Goal: Entertainment & Leisure: Consume media (video, audio)

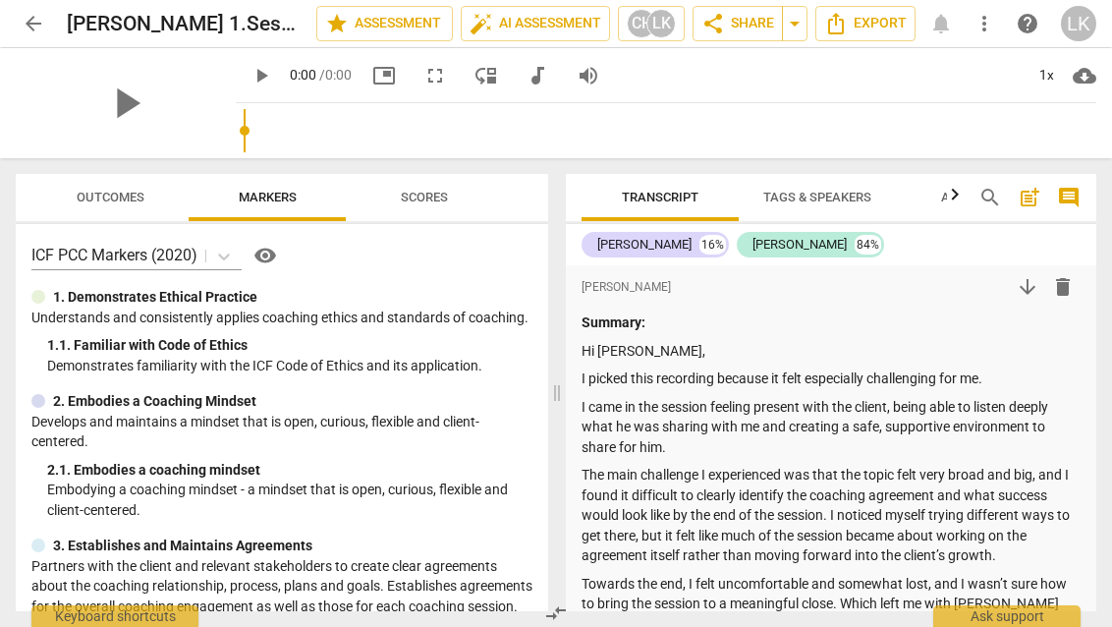
click at [451, 73] on span "fullscreen" at bounding box center [434, 76] width 35 height 24
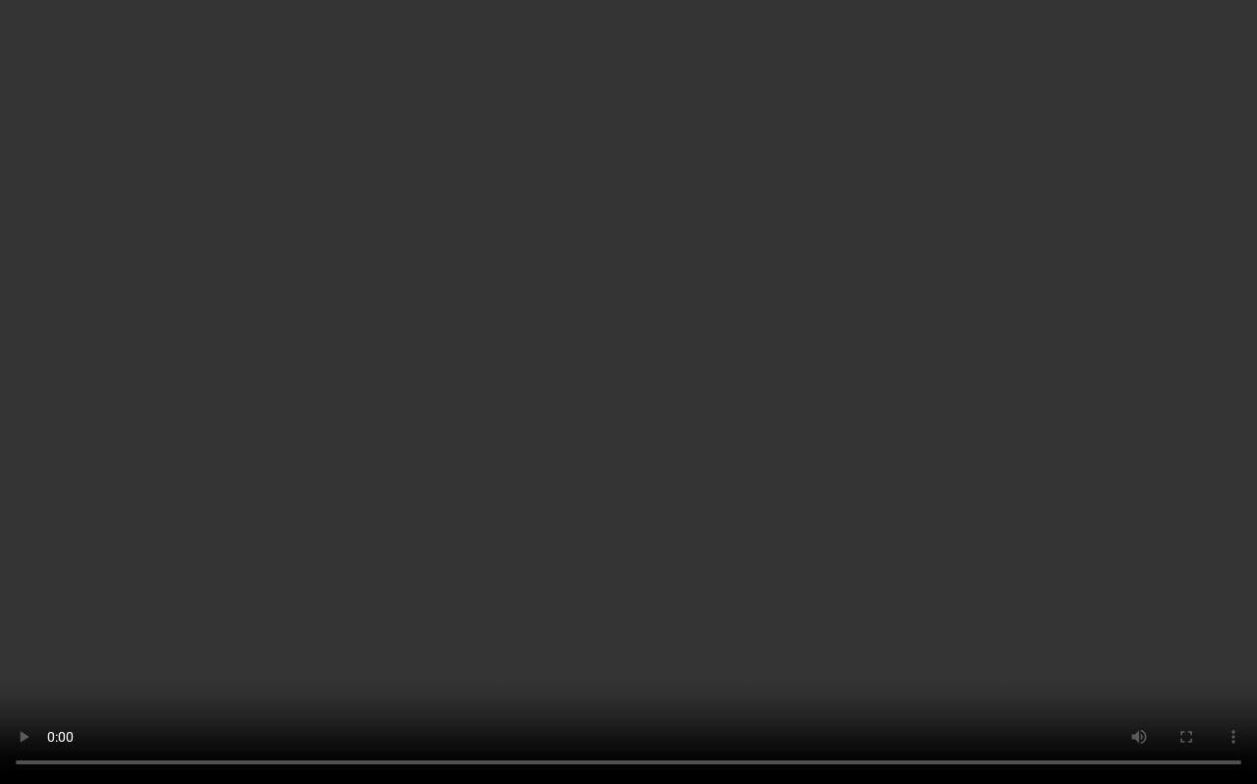
click at [435, 325] on video at bounding box center [628, 392] width 1257 height 784
click at [624, 626] on video at bounding box center [628, 392] width 1257 height 784
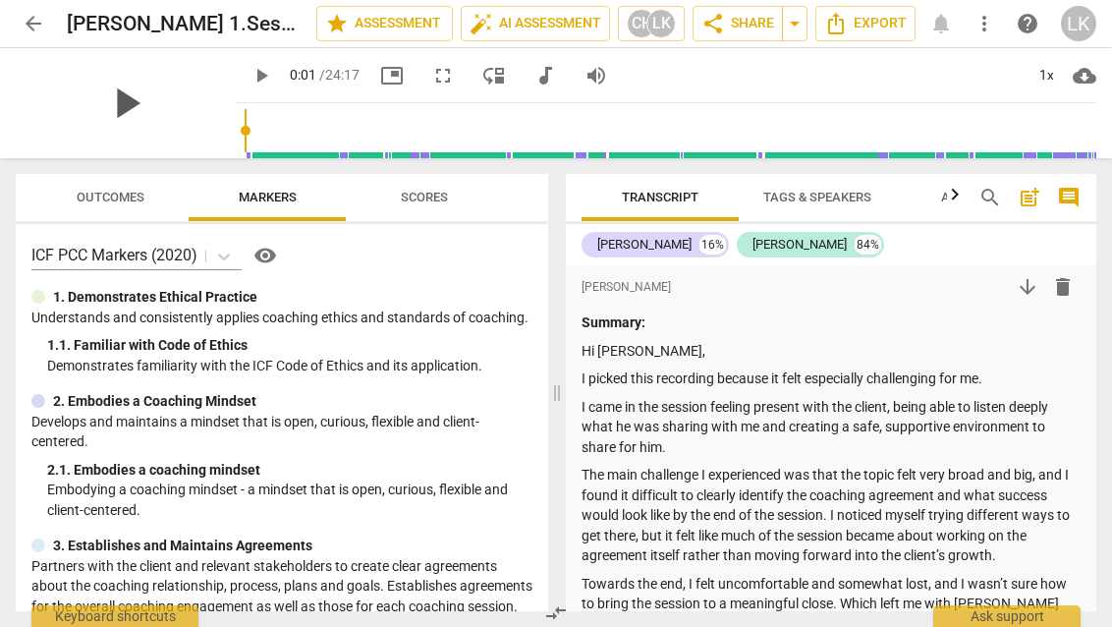
click at [124, 109] on span "play_arrow" at bounding box center [125, 103] width 51 height 51
click at [431, 83] on span "fullscreen" at bounding box center [443, 76] width 24 height 24
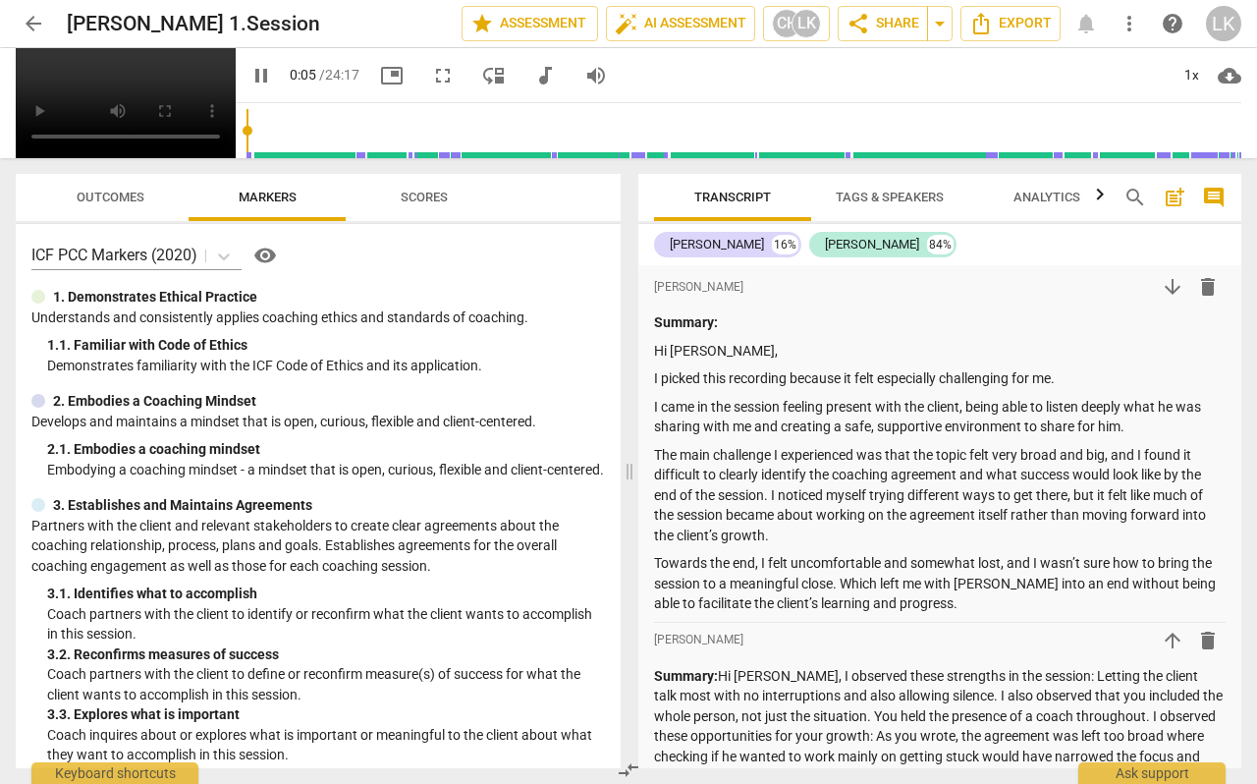
scroll to position [566, 0]
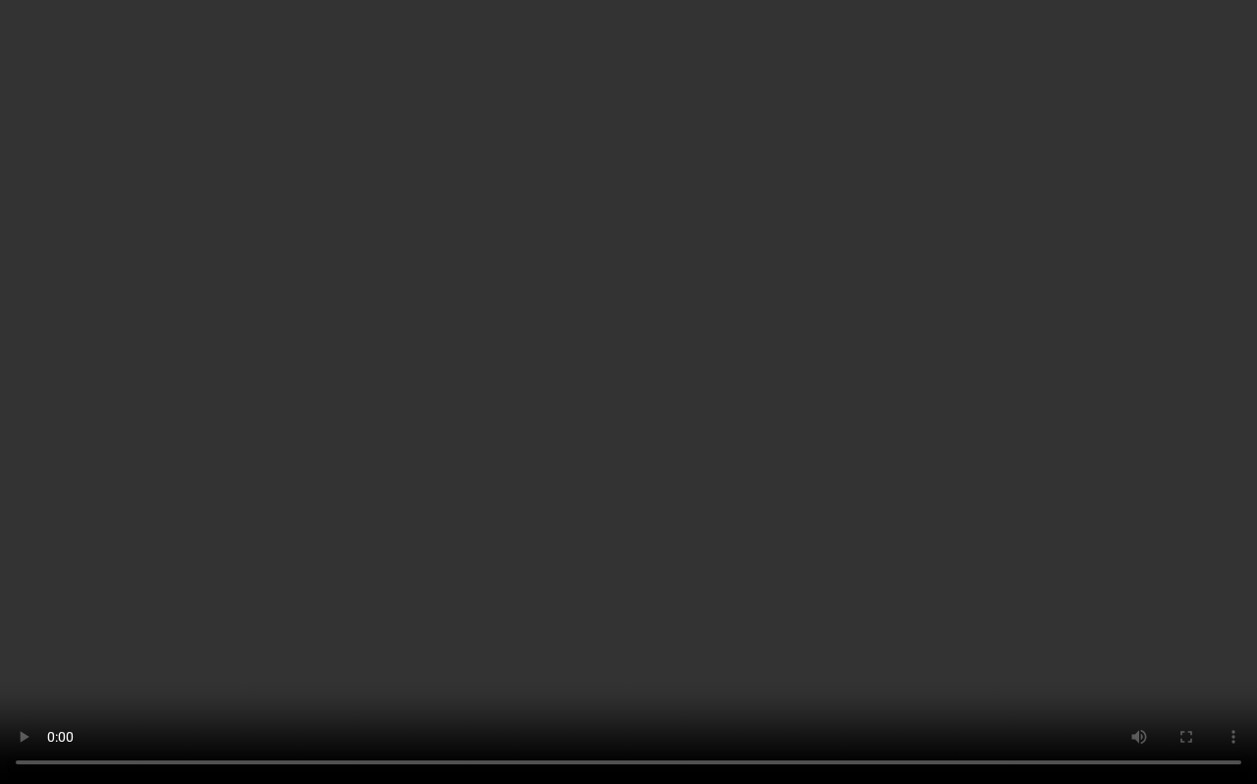
click at [522, 228] on video at bounding box center [628, 392] width 1257 height 784
click at [619, 519] on video at bounding box center [628, 392] width 1257 height 784
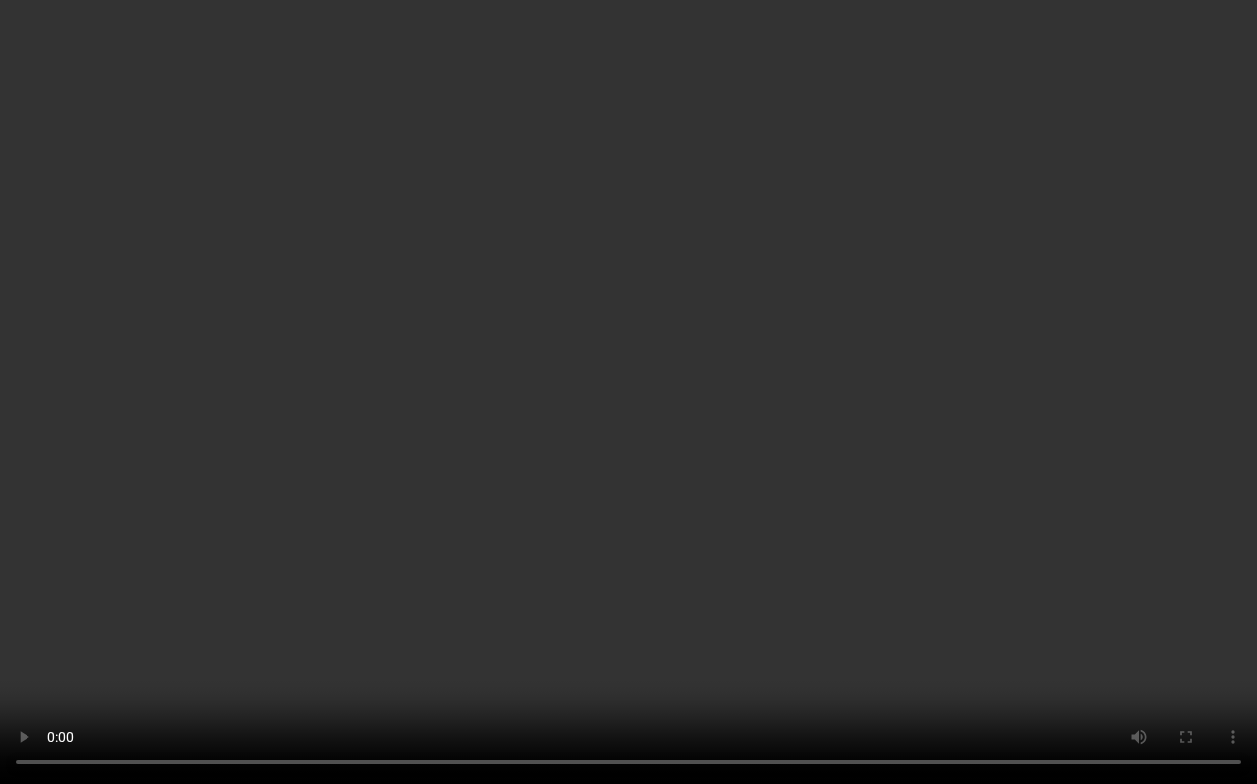
click at [619, 519] on video at bounding box center [628, 392] width 1257 height 784
click at [688, 458] on video at bounding box center [628, 392] width 1257 height 784
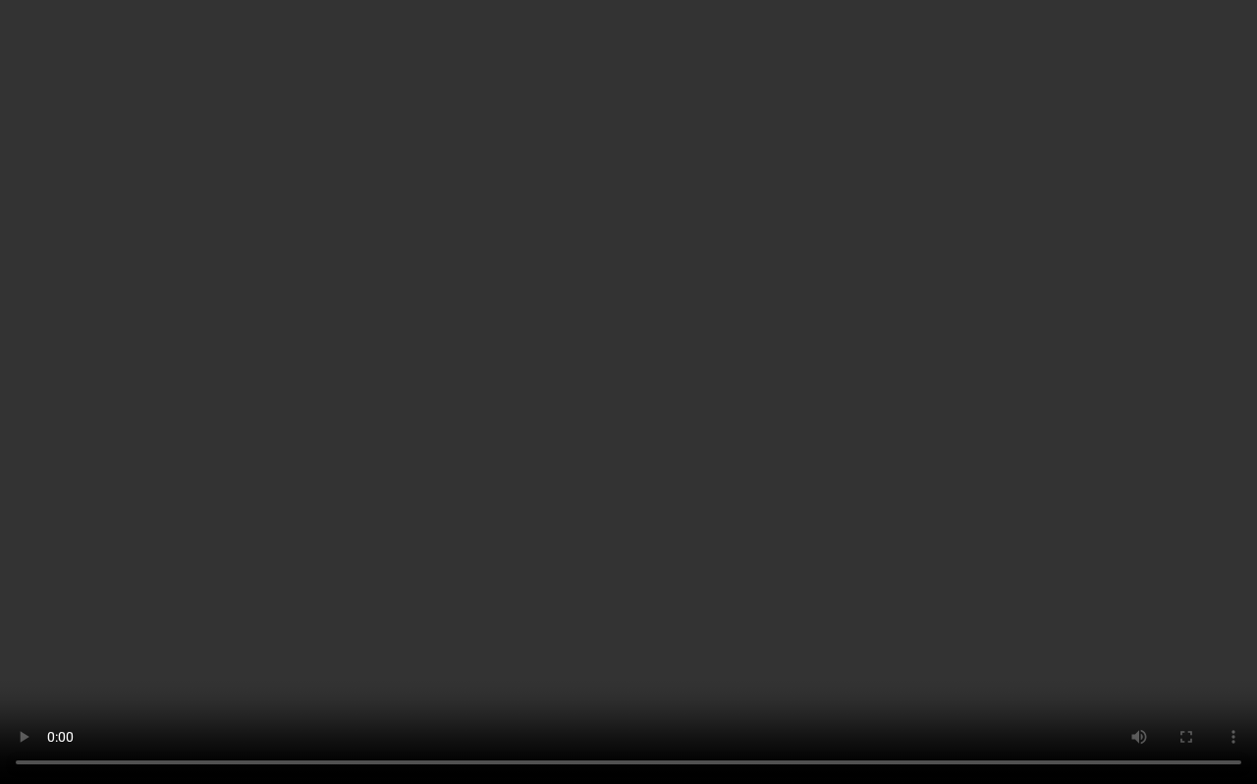
scroll to position [4262, 0]
click at [691, 458] on video at bounding box center [628, 392] width 1257 height 784
click at [922, 310] on video at bounding box center [628, 392] width 1257 height 784
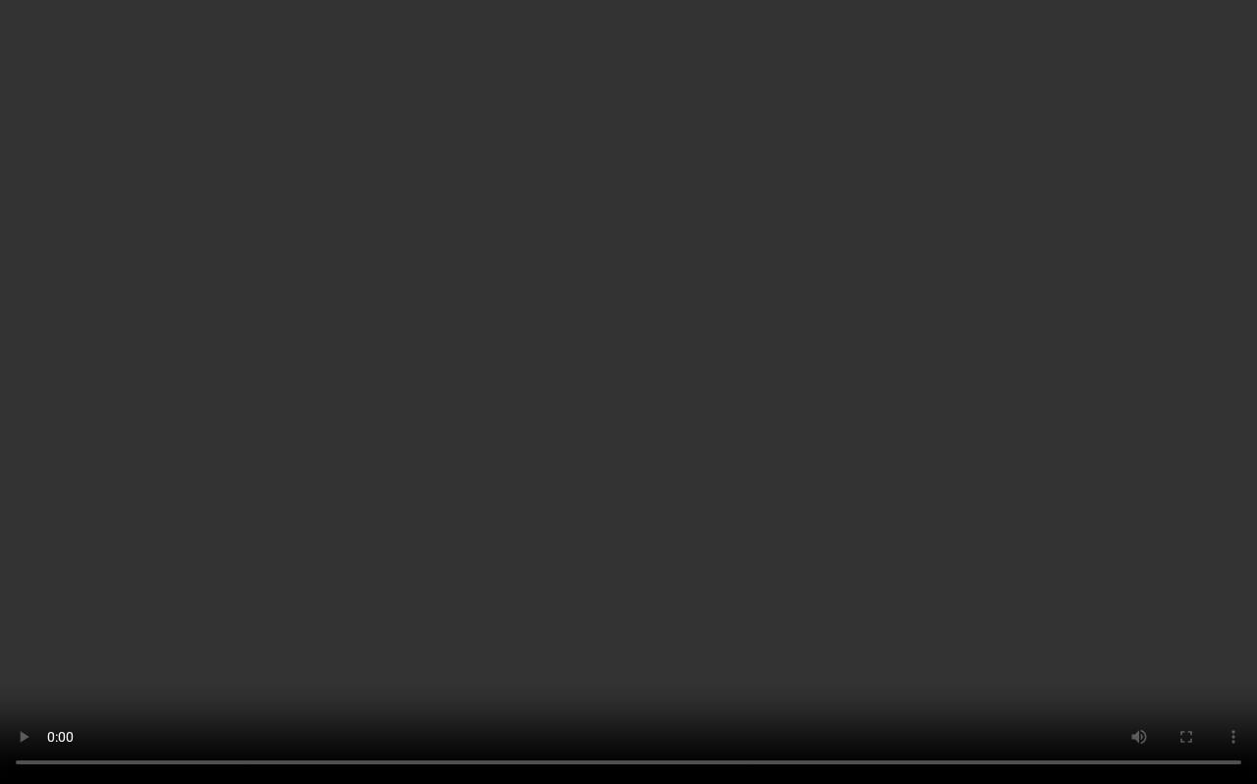
click at [804, 416] on video at bounding box center [628, 392] width 1257 height 784
type input "955"
click at [678, 626] on video at bounding box center [628, 392] width 1257 height 784
click at [690, 342] on video at bounding box center [628, 392] width 1257 height 784
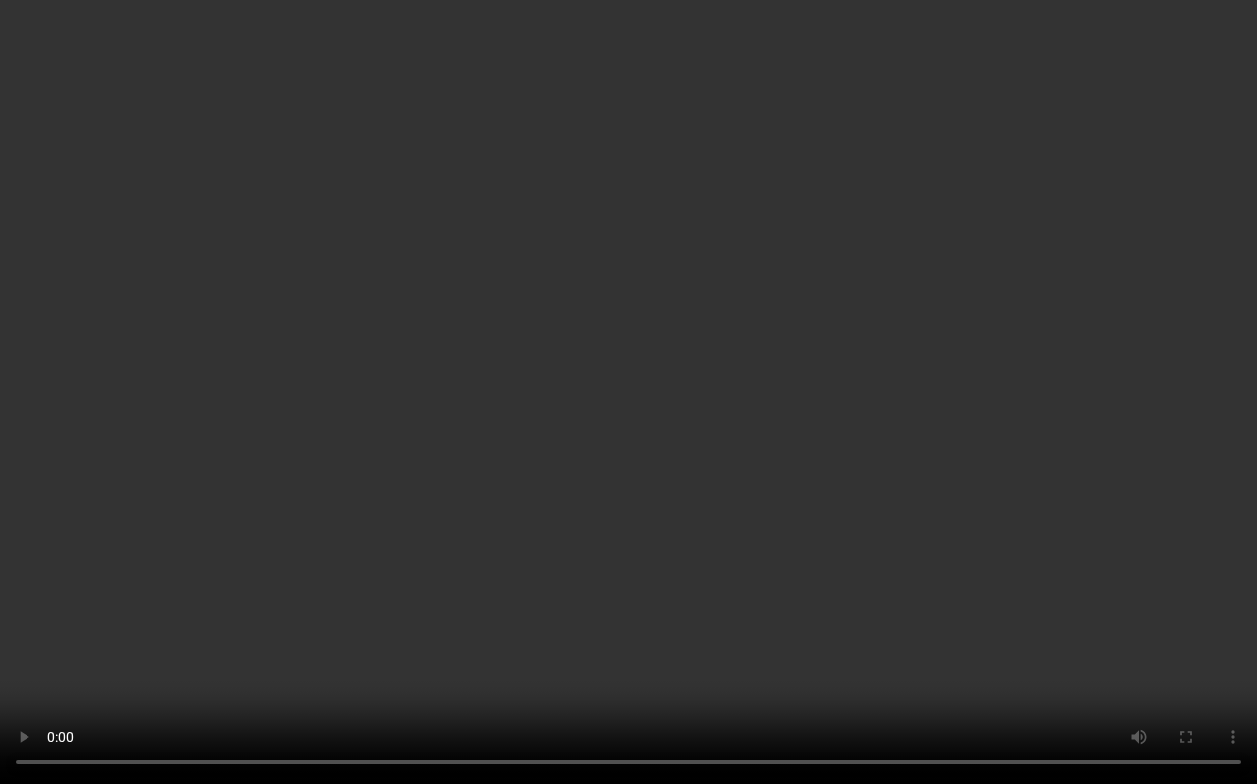
click at [690, 342] on video at bounding box center [628, 392] width 1257 height 784
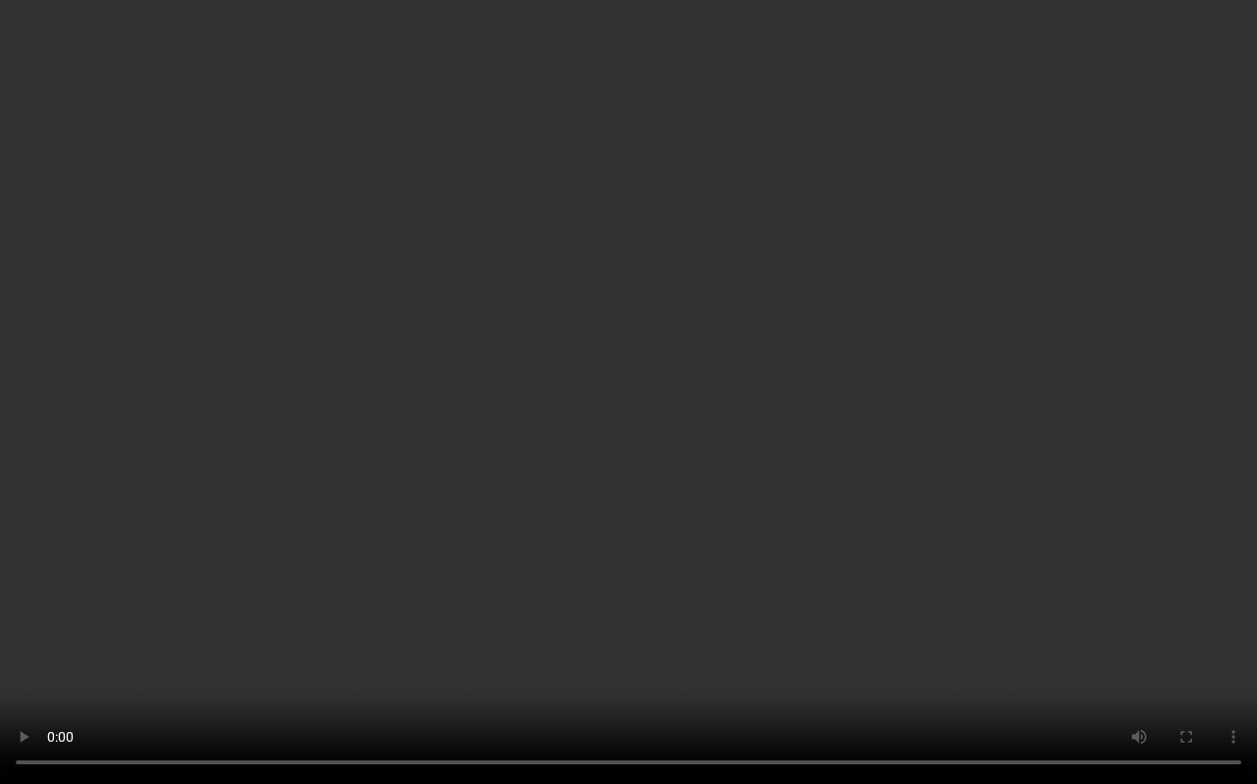
click at [690, 342] on video at bounding box center [628, 392] width 1257 height 784
click at [690, 341] on video at bounding box center [628, 392] width 1257 height 784
click at [690, 342] on video at bounding box center [628, 392] width 1257 height 784
click at [684, 341] on video at bounding box center [628, 392] width 1257 height 784
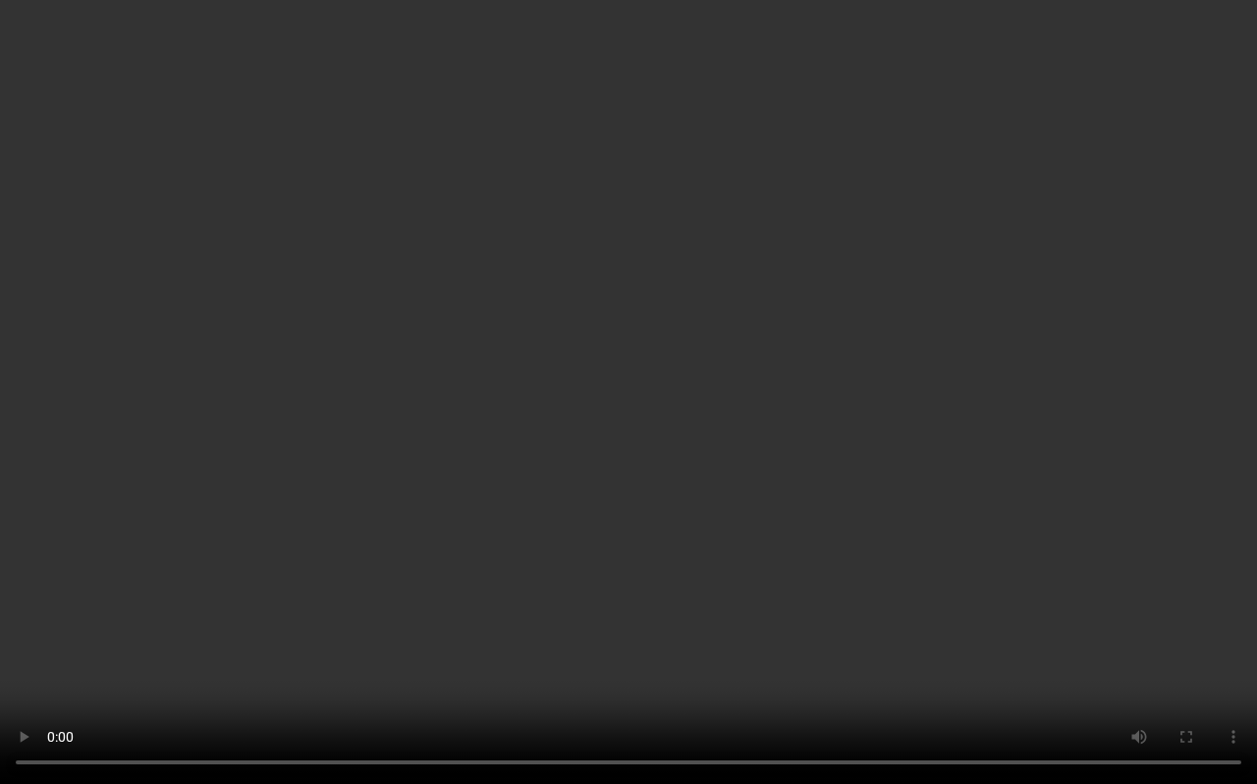
click at [682, 334] on video at bounding box center [628, 392] width 1257 height 784
click at [683, 334] on video at bounding box center [628, 392] width 1257 height 784
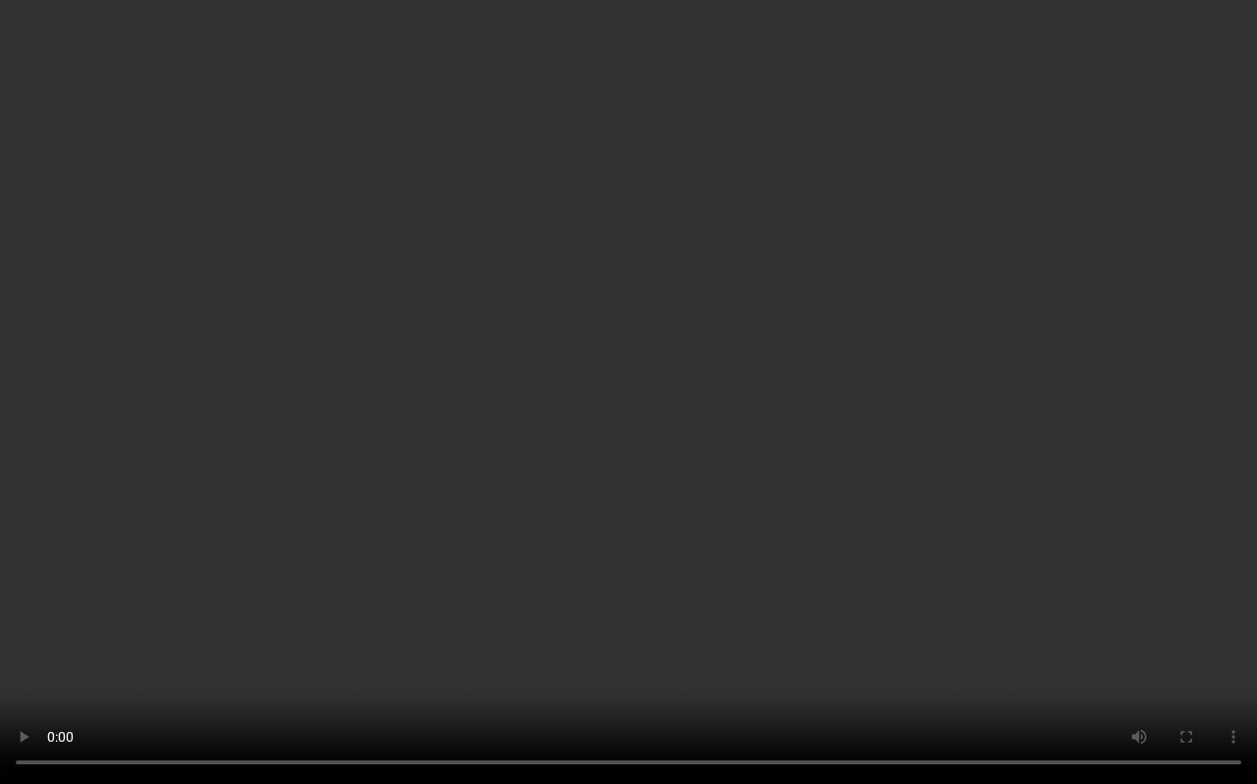
click at [683, 334] on video at bounding box center [628, 392] width 1257 height 784
click at [955, 433] on video at bounding box center [628, 392] width 1257 height 784
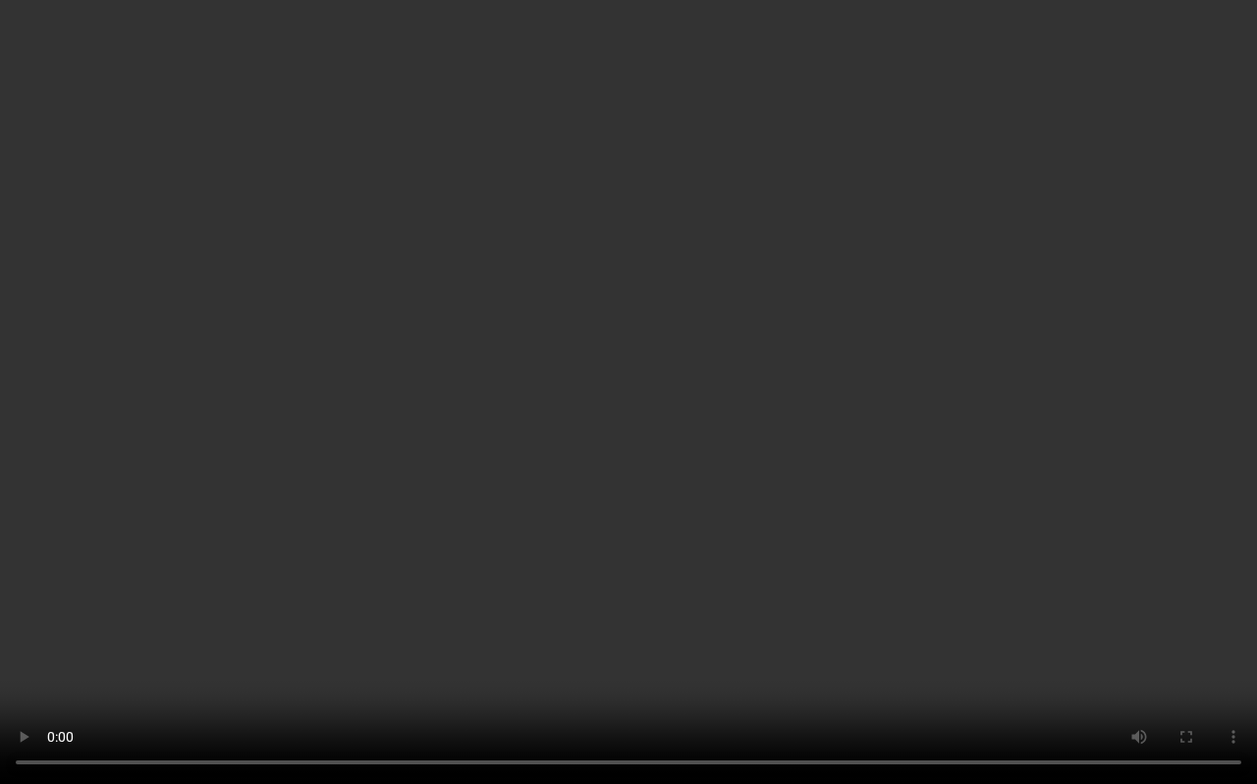
click at [955, 433] on video at bounding box center [628, 392] width 1257 height 784
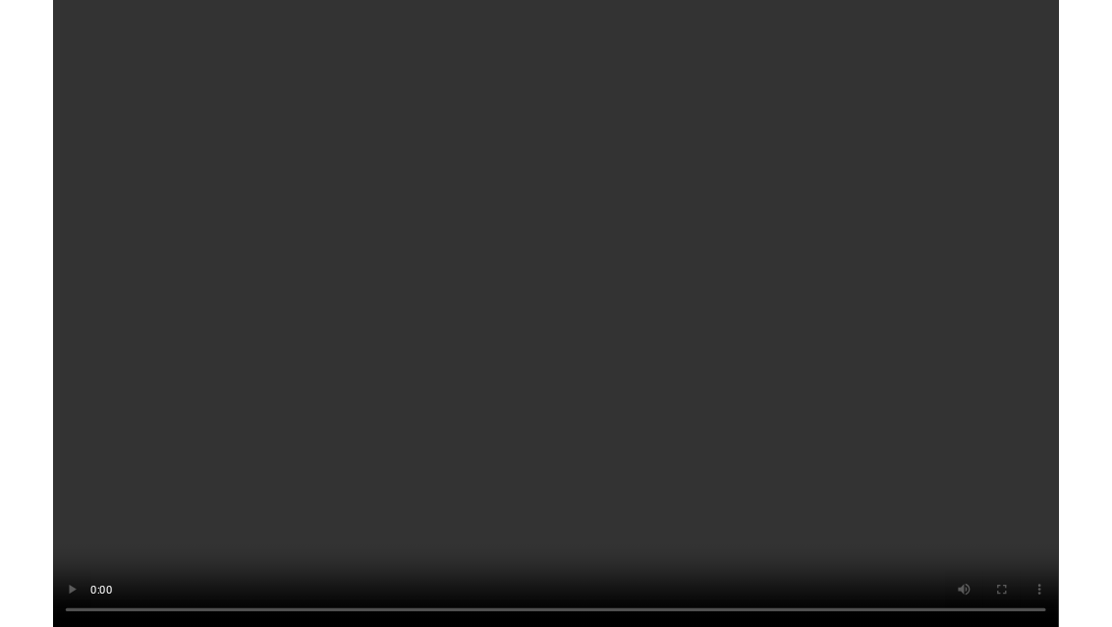
scroll to position [6764, 0]
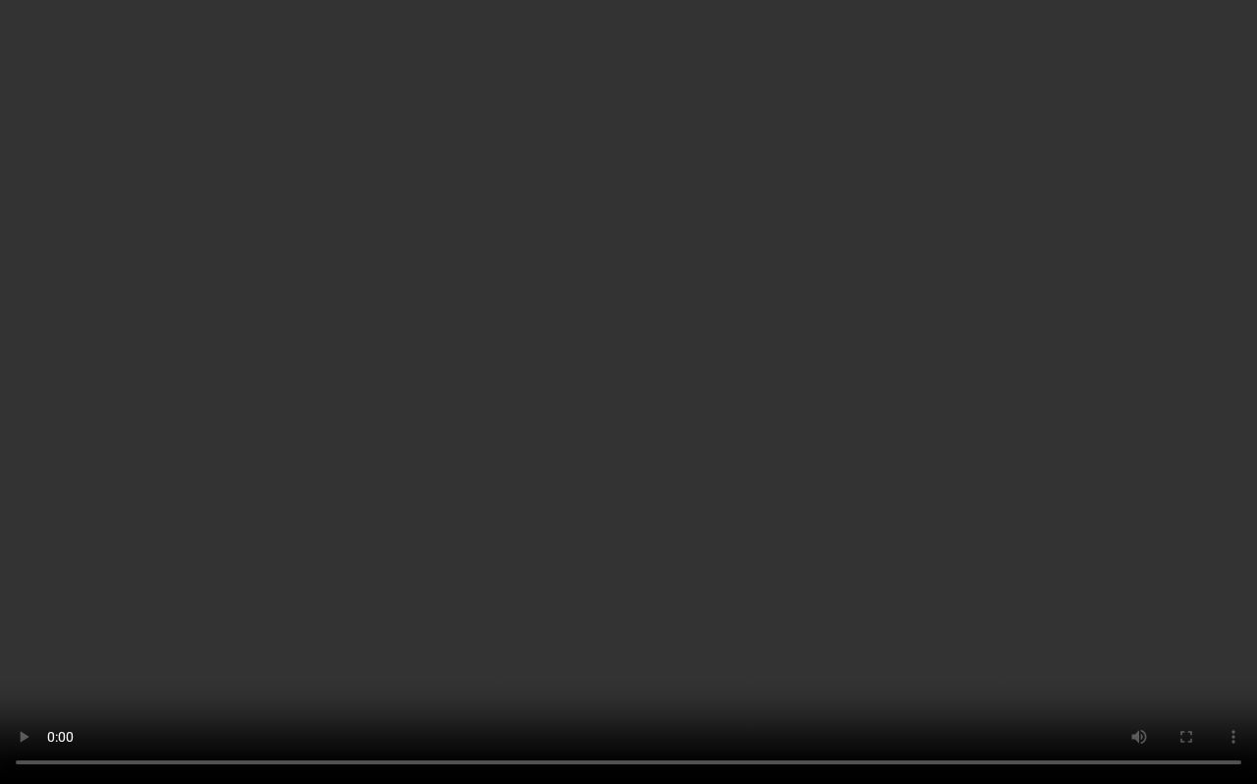
click at [955, 433] on video at bounding box center [628, 392] width 1257 height 784
click at [955, 434] on video at bounding box center [628, 392] width 1257 height 784
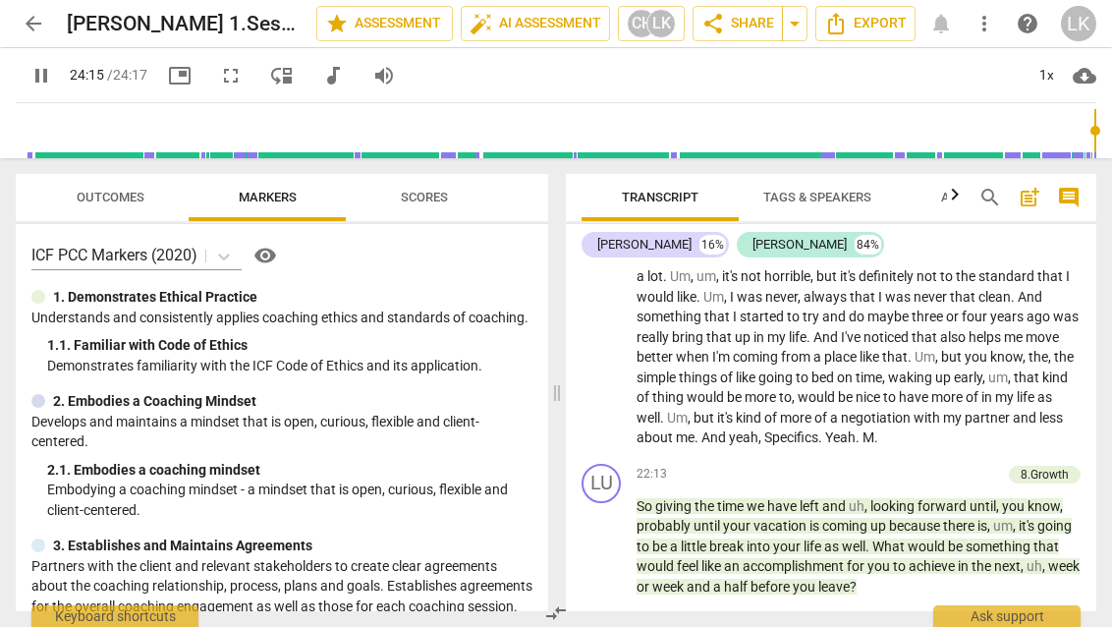
scroll to position [7630, 0]
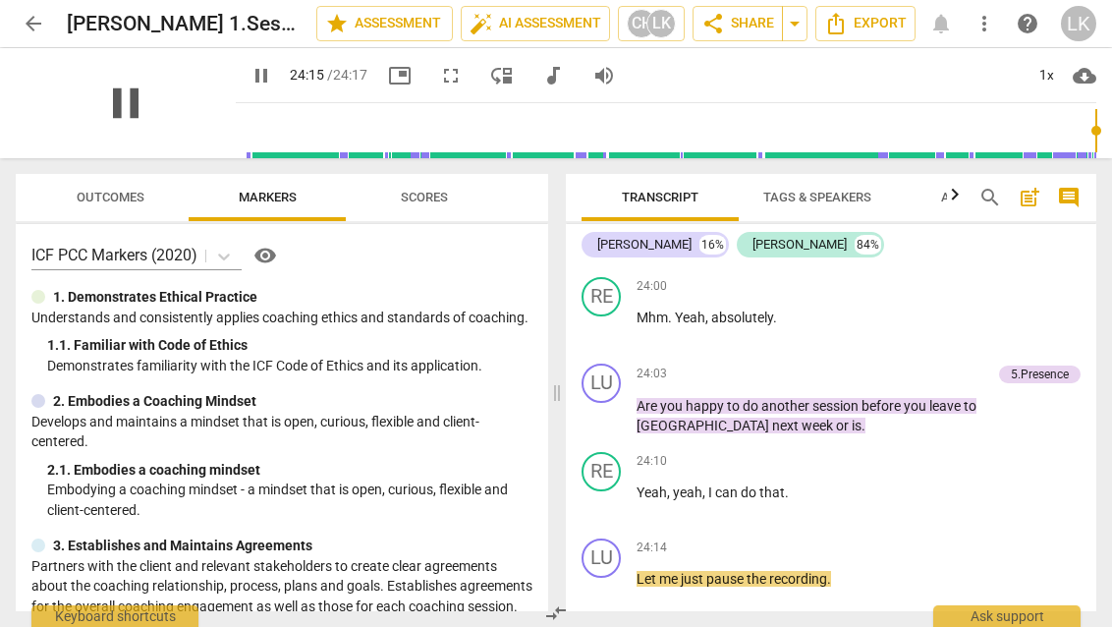
click at [119, 98] on span "pause" at bounding box center [125, 103] width 51 height 51
type input "1456"
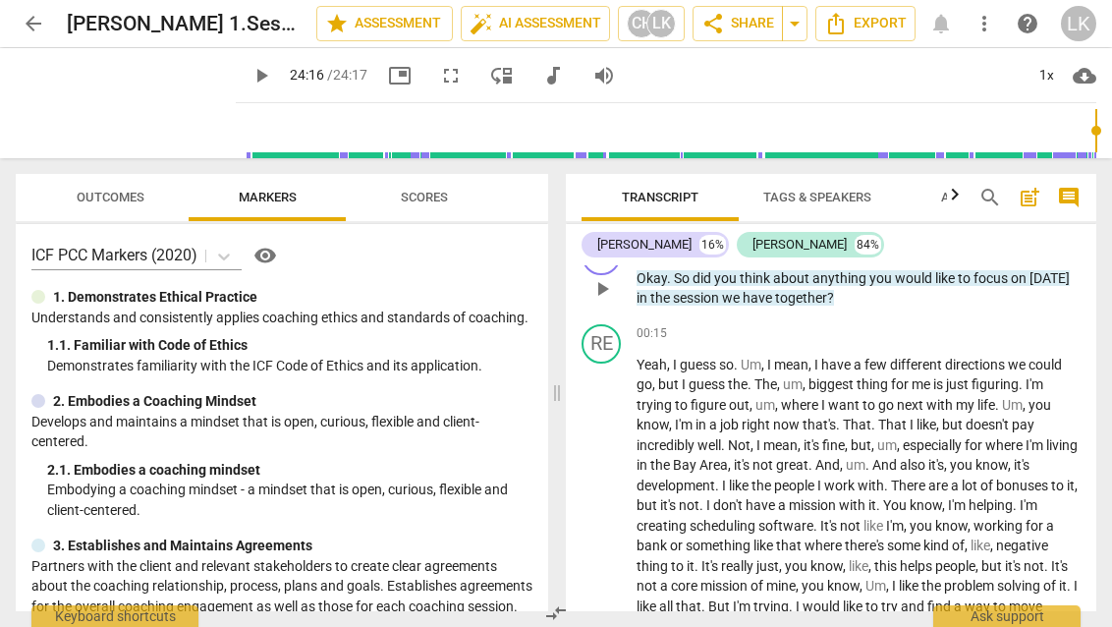
scroll to position [518, 0]
